Goal: Task Accomplishment & Management: Use online tool/utility

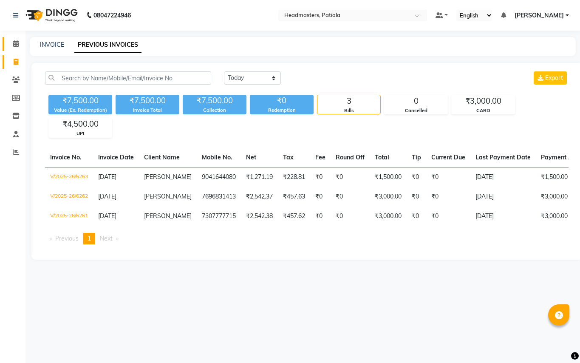
click at [15, 43] on icon at bounding box center [16, 43] width 6 height 6
click at [17, 62] on icon at bounding box center [16, 62] width 5 height 6
click at [16, 63] on icon at bounding box center [16, 62] width 5 height 6
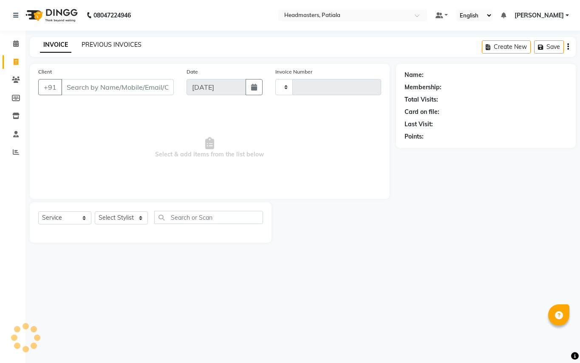
click at [104, 43] on link "PREVIOUS INVOICES" at bounding box center [112, 45] width 60 height 8
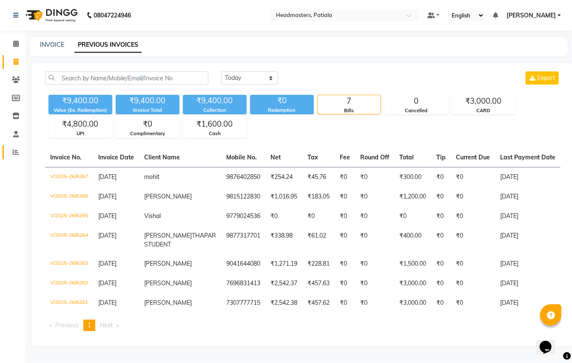
click at [13, 155] on icon at bounding box center [16, 152] width 6 height 6
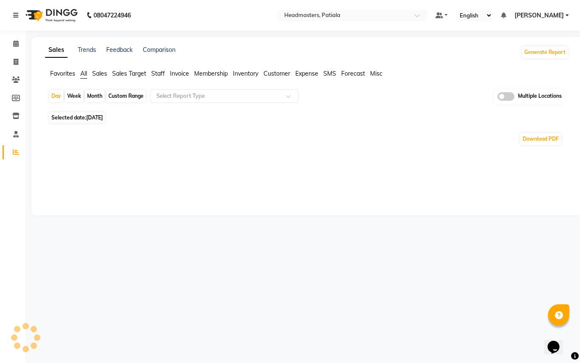
click at [159, 72] on span "Staff" at bounding box center [158, 74] width 14 height 8
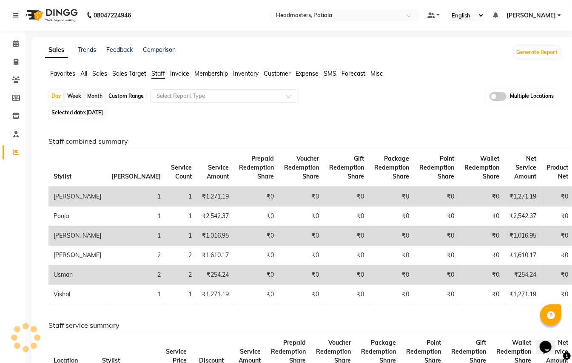
click at [103, 113] on span "[DATE]" at bounding box center [94, 112] width 17 height 6
click at [105, 109] on span "Selected date: [DATE]" at bounding box center [77, 112] width 56 height 11
select select "9"
select select "2025"
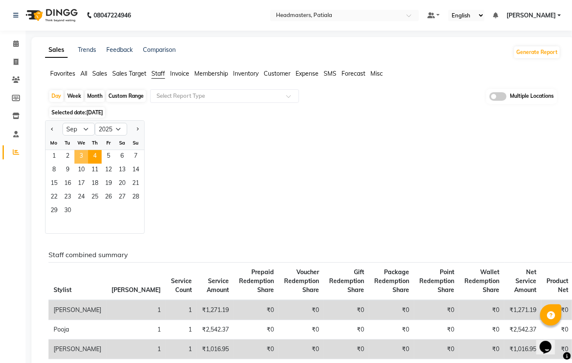
click at [82, 157] on span "3" at bounding box center [81, 157] width 14 height 14
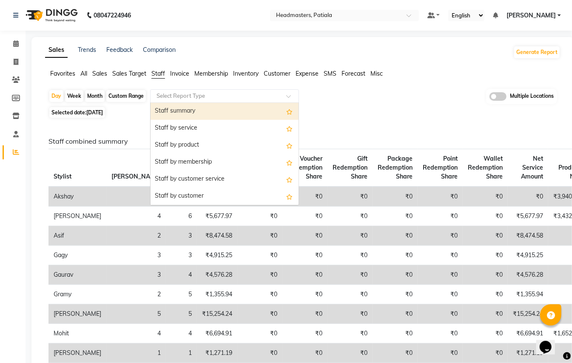
click at [219, 97] on input "text" at bounding box center [216, 96] width 122 height 9
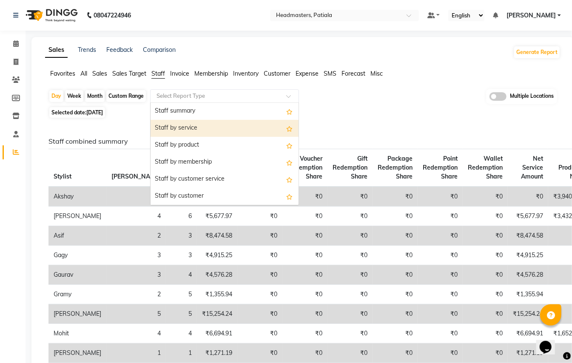
click at [200, 131] on div "Staff by service" at bounding box center [225, 128] width 148 height 17
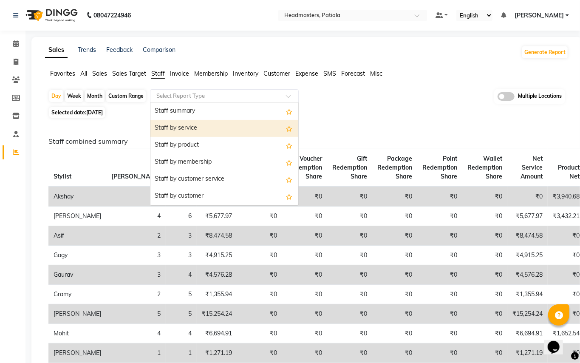
select select "full_report"
select select "csv"
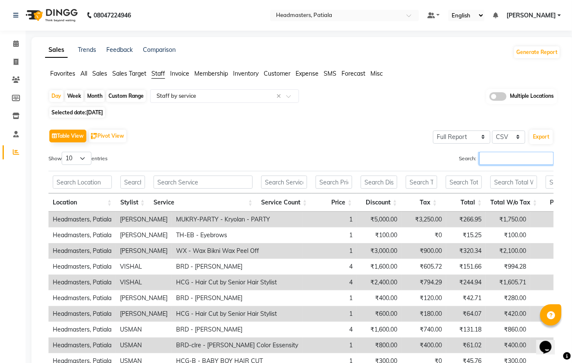
click at [496, 162] on input "Search:" at bounding box center [516, 158] width 74 height 13
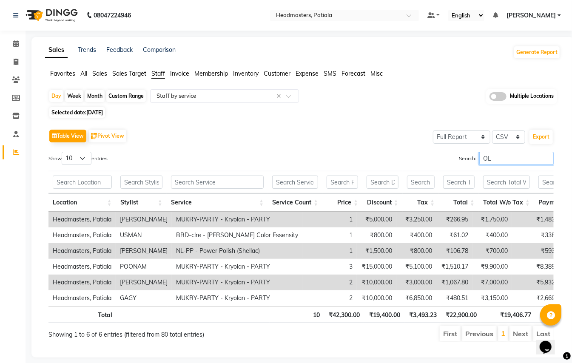
type input "O"
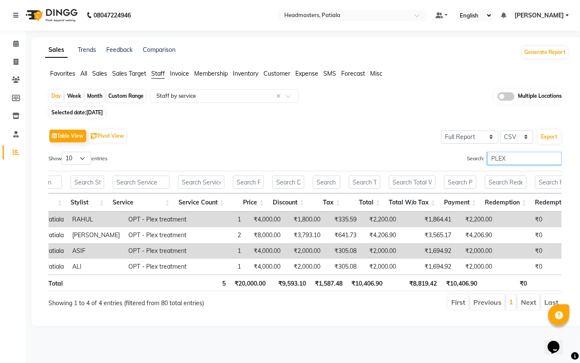
scroll to position [0, 48]
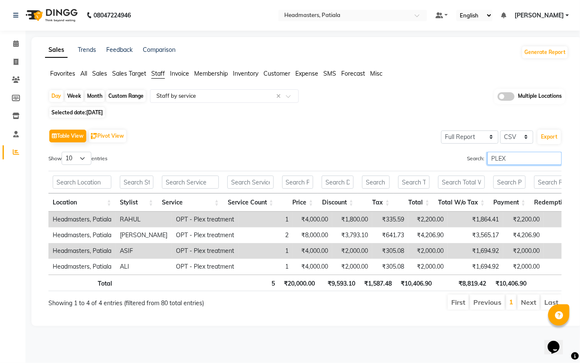
drag, startPoint x: 505, startPoint y: 160, endPoint x: 350, endPoint y: 150, distance: 155.1
click at [350, 150] on div "Table View Pivot View Select Full Report Filtered Report Select CSV PDF Export …" at bounding box center [305, 219] width 514 height 184
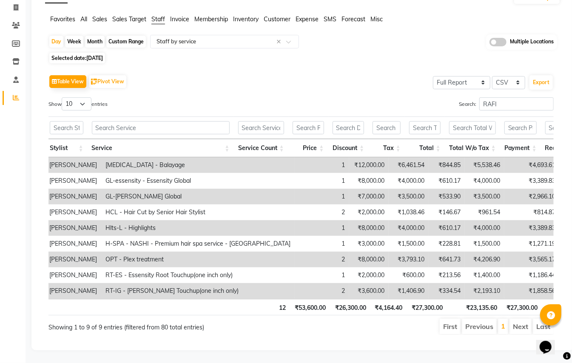
click at [402, 97] on div "Search: RAFI" at bounding box center [430, 105] width 246 height 17
drag, startPoint x: 502, startPoint y: 84, endPoint x: 419, endPoint y: 84, distance: 82.5
click at [419, 97] on div "Search: RAFI" at bounding box center [430, 105] width 246 height 17
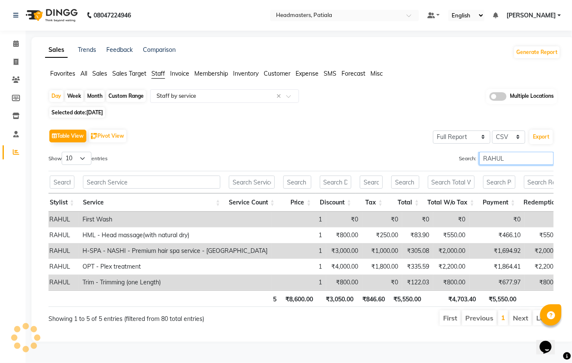
scroll to position [10, 0]
type input "RAHUL"
